Goal: Task Accomplishment & Management: Use online tool/utility

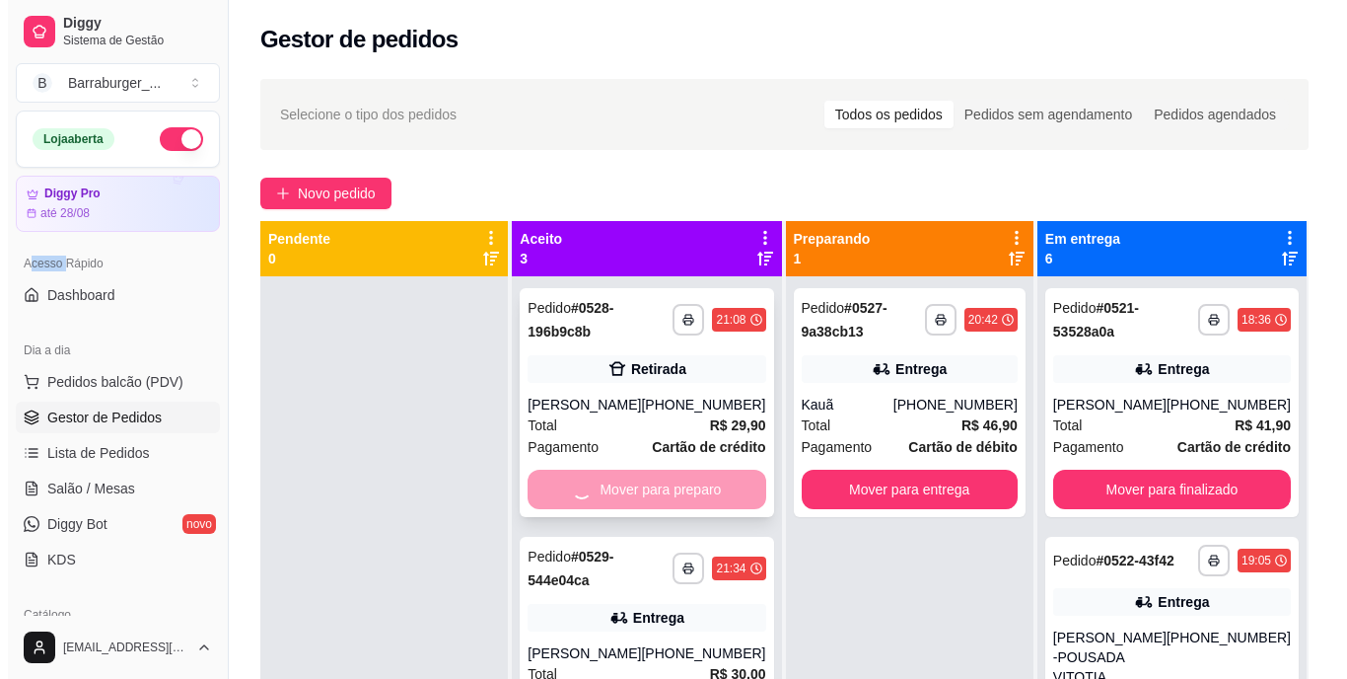
scroll to position [594, 0]
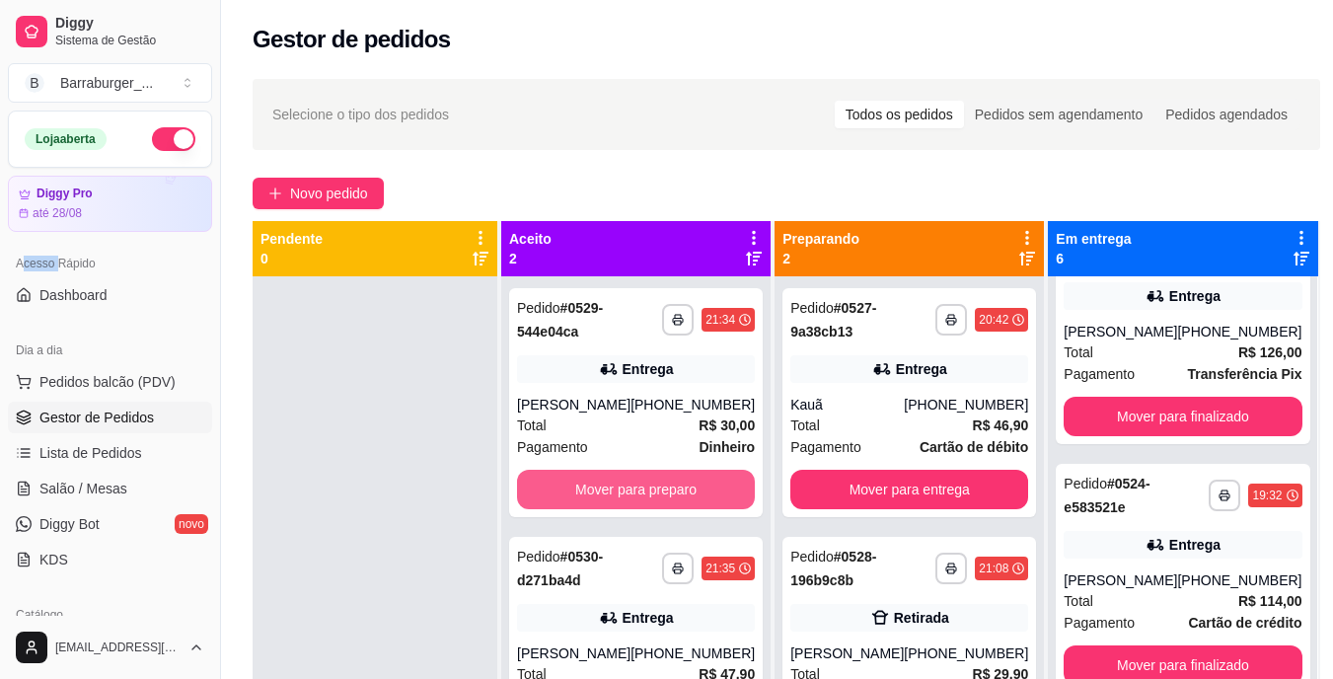
click at [692, 492] on button "Mover para preparo" at bounding box center [636, 489] width 238 height 39
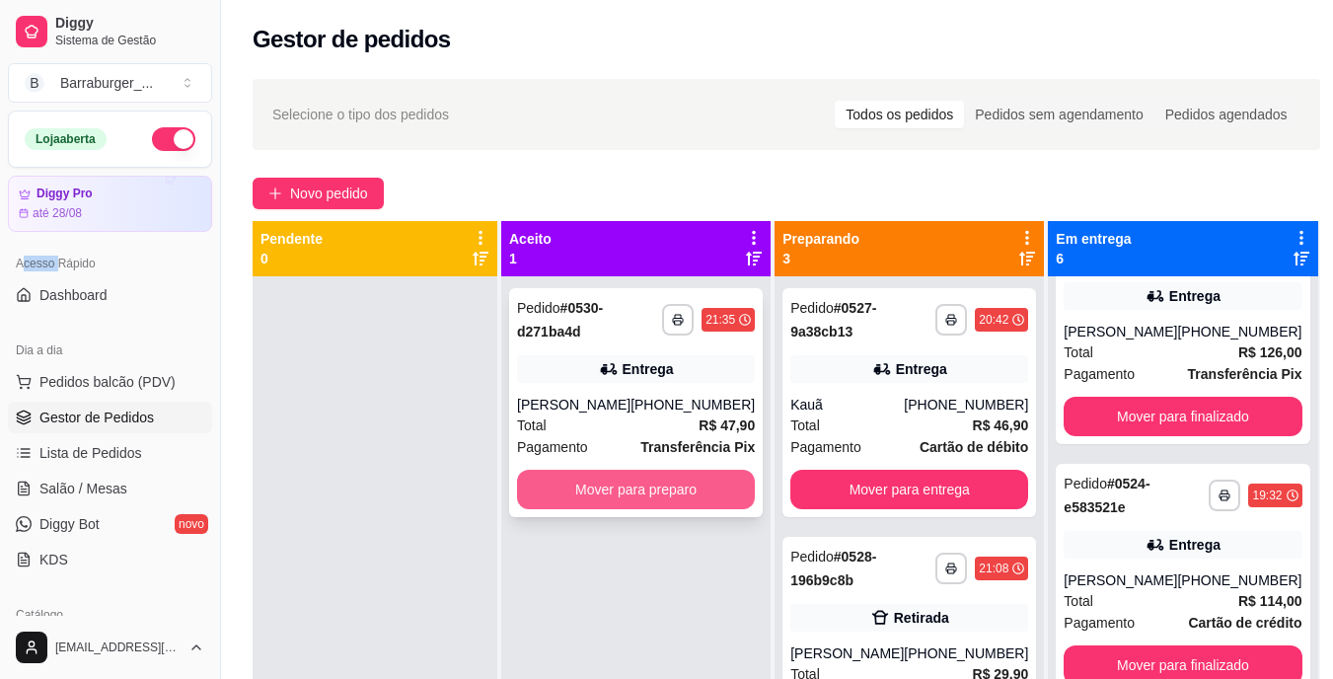
click at [705, 487] on button "Mover para preparo" at bounding box center [636, 489] width 238 height 39
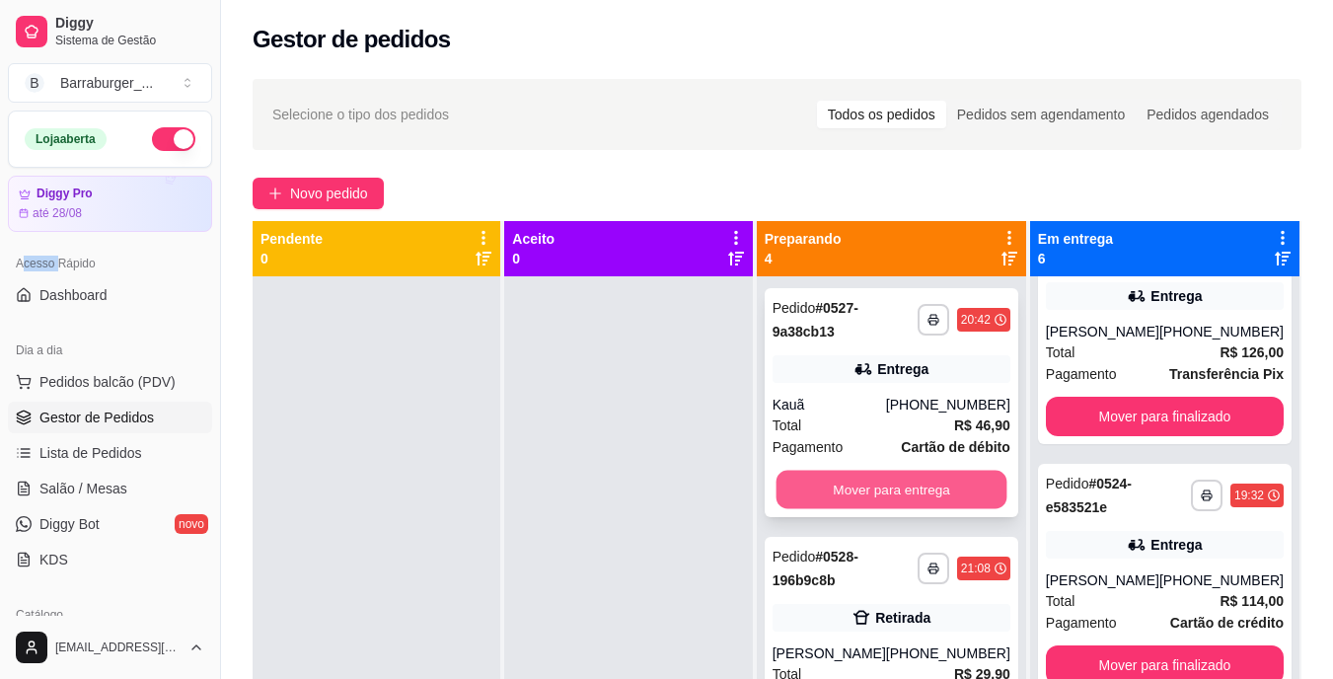
click at [845, 490] on button "Mover para entrega" at bounding box center [890, 490] width 231 height 38
click at [850, 489] on button "Mover para retirada disponível" at bounding box center [891, 489] width 238 height 39
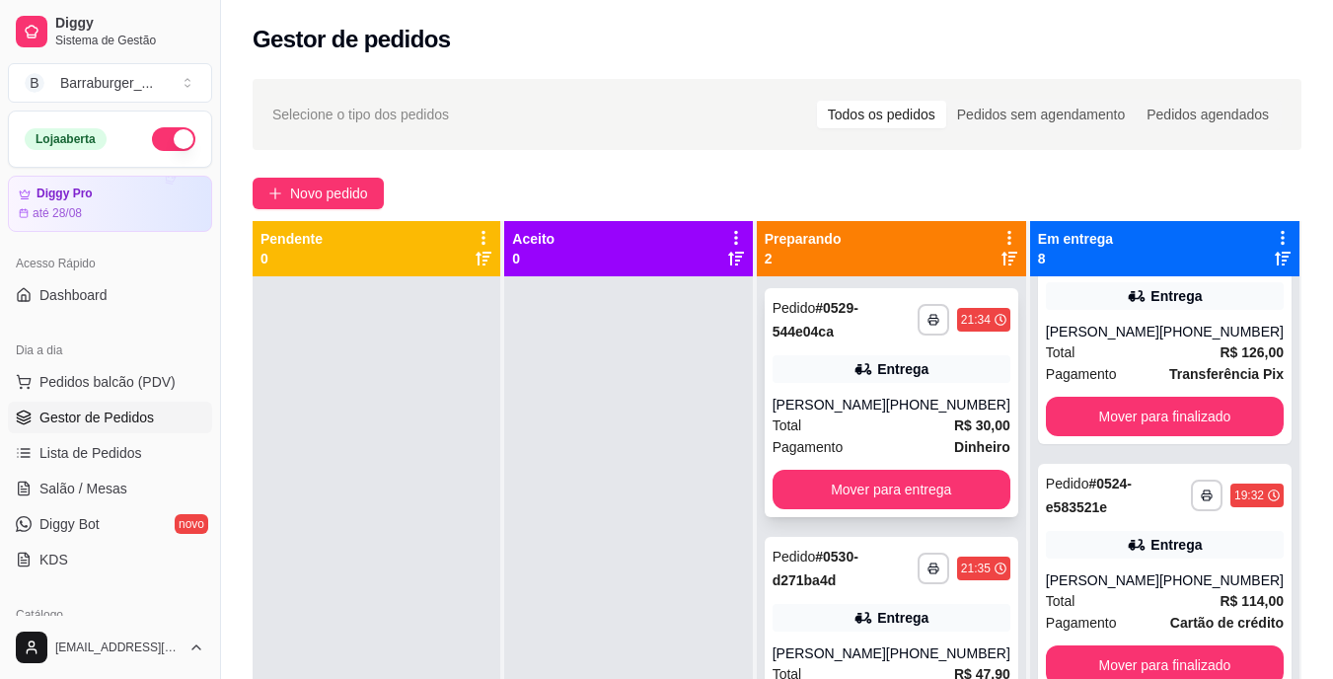
click at [843, 488] on div "**********" at bounding box center [890, 402] width 253 height 229
click at [973, 501] on button "Mover para entrega" at bounding box center [891, 489] width 238 height 39
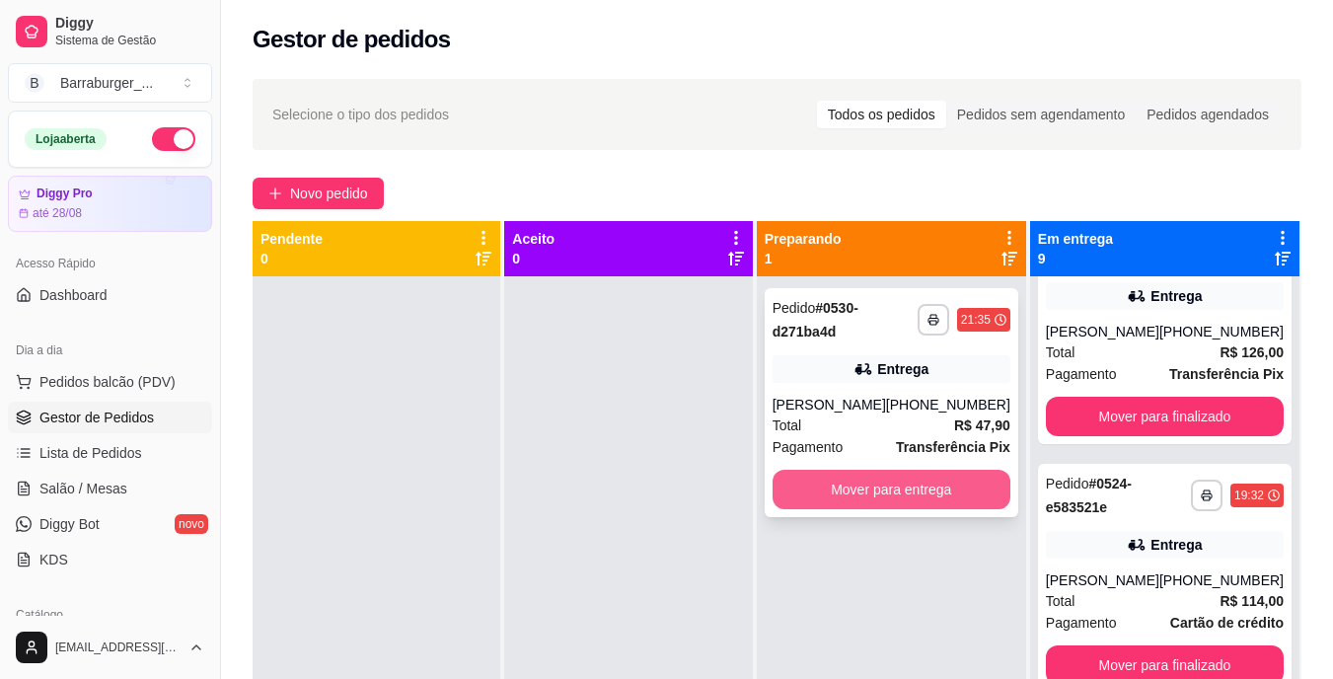
click at [954, 488] on button "Mover para entrega" at bounding box center [891, 489] width 238 height 39
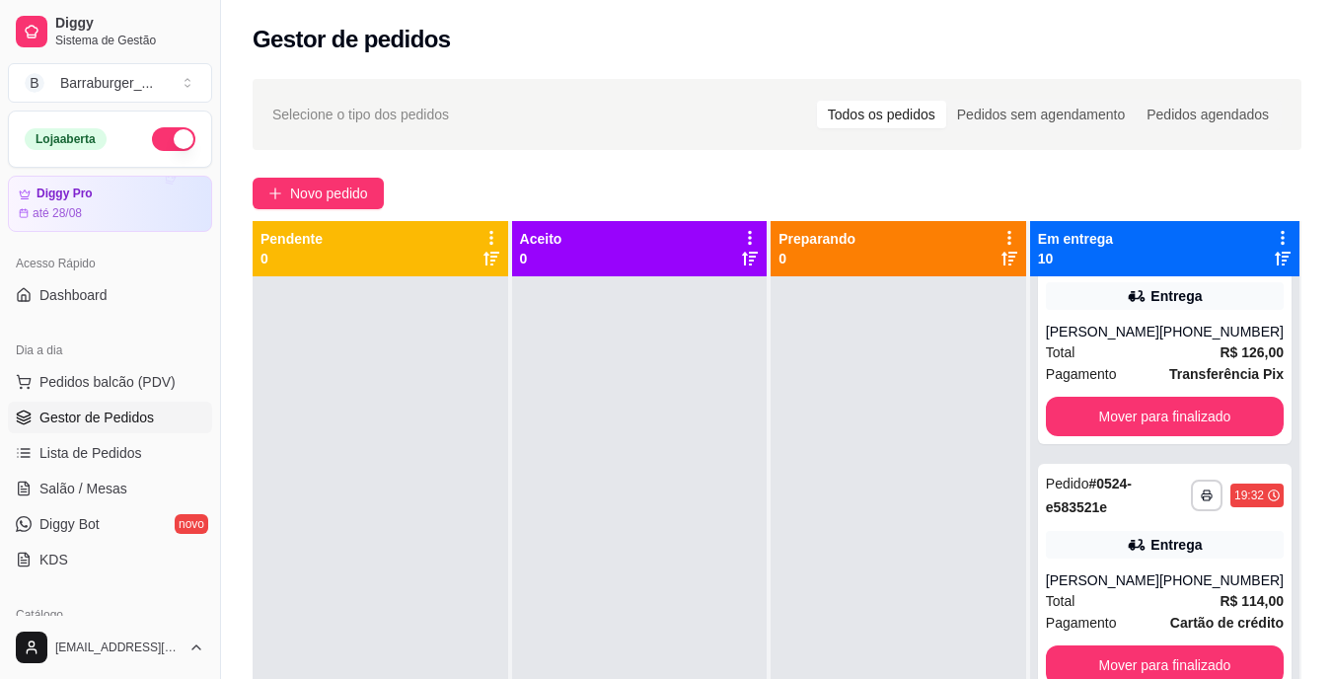
click at [1273, 235] on icon at bounding box center [1282, 238] width 18 height 18
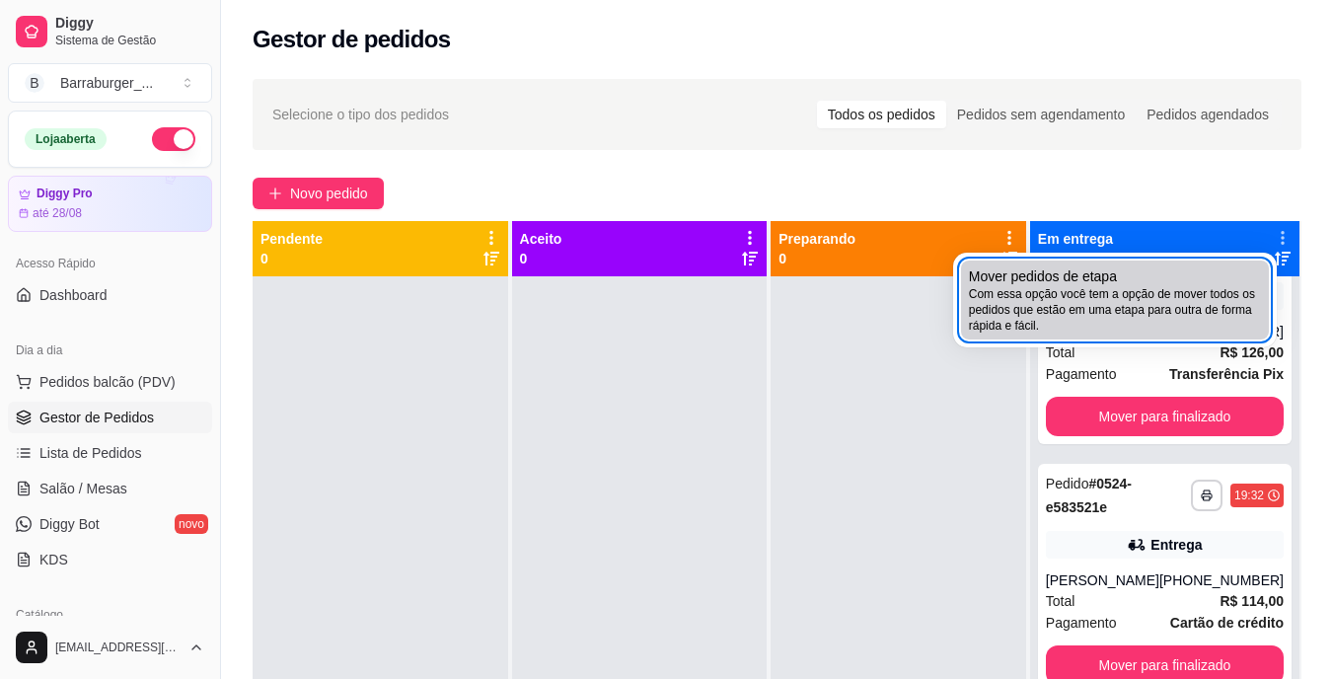
click at [1143, 276] on div "Mover pedidos de etapa Com essa opção você tem a opção de mover todos os pedido…" at bounding box center [1115, 299] width 292 height 67
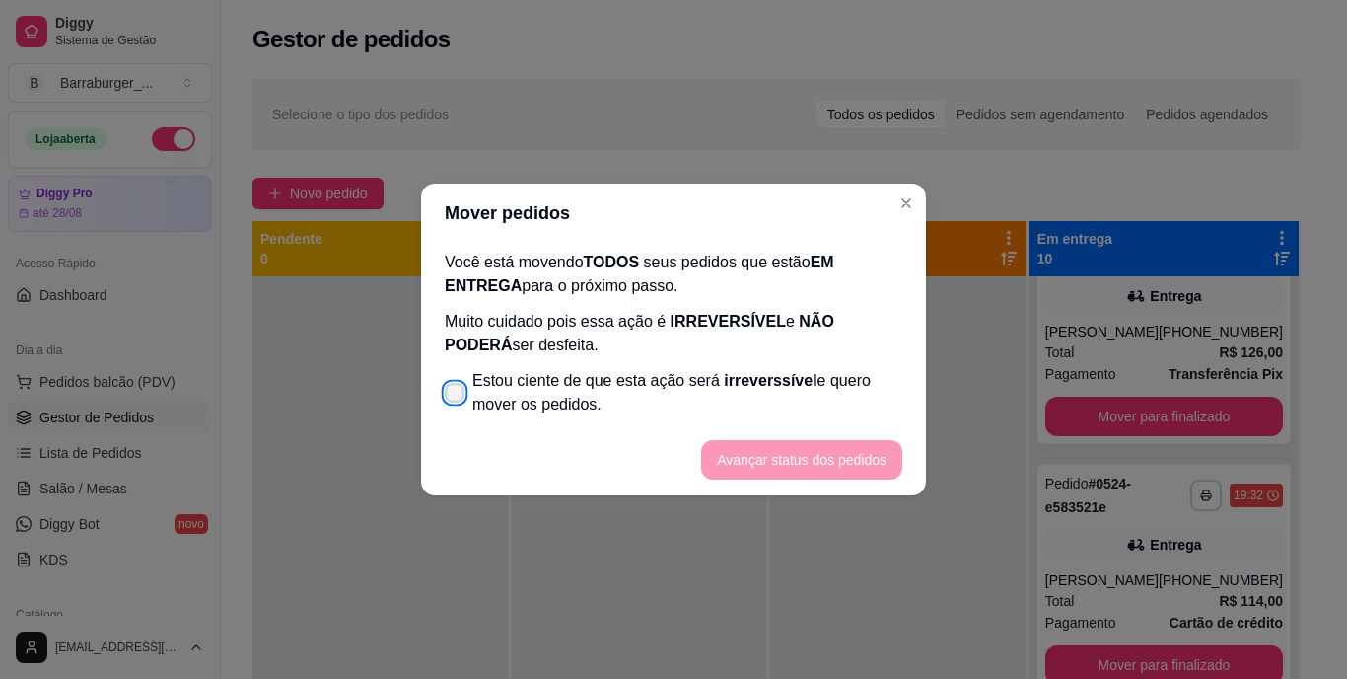
click at [458, 392] on icon at bounding box center [454, 392] width 15 height 11
click at [457, 397] on input "Estou ciente de que esta ação será irreverssível e quero mover os pedidos." at bounding box center [450, 403] width 13 height 13
checkbox input "true"
click at [716, 453] on button "Avançar status dos pedidos" at bounding box center [801, 459] width 201 height 39
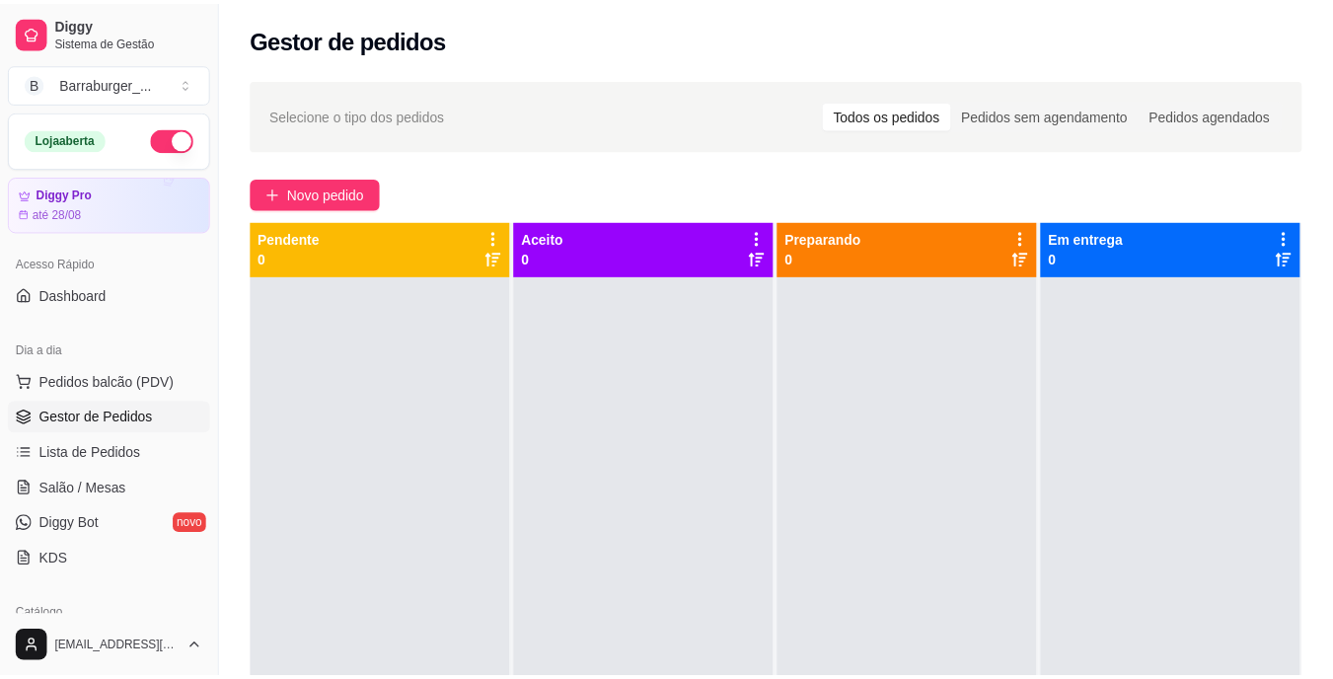
scroll to position [0, 0]
